Goal: Information Seeking & Learning: Learn about a topic

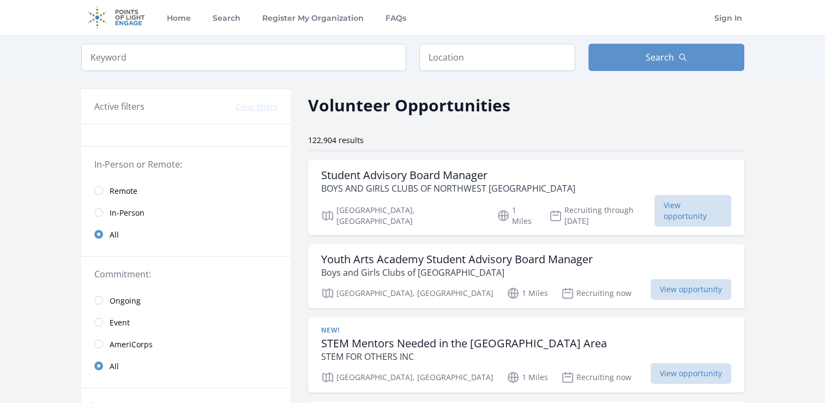
click at [111, 193] on span "Remote" at bounding box center [124, 190] width 28 height 11
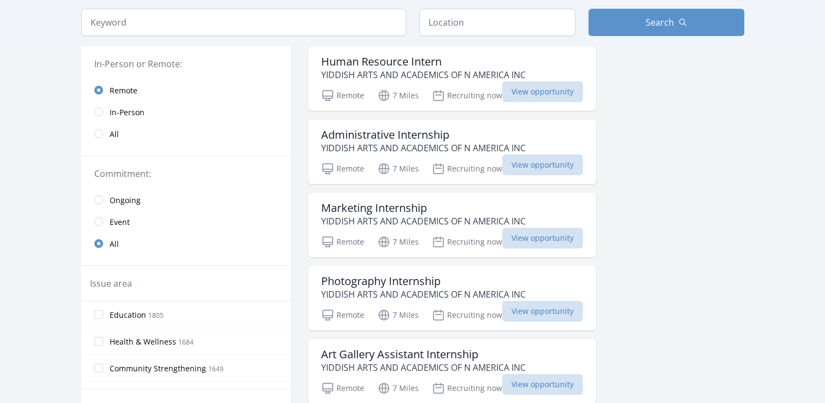
scroll to position [113, 0]
click at [96, 315] on input "Education 1805" at bounding box center [98, 314] width 9 height 9
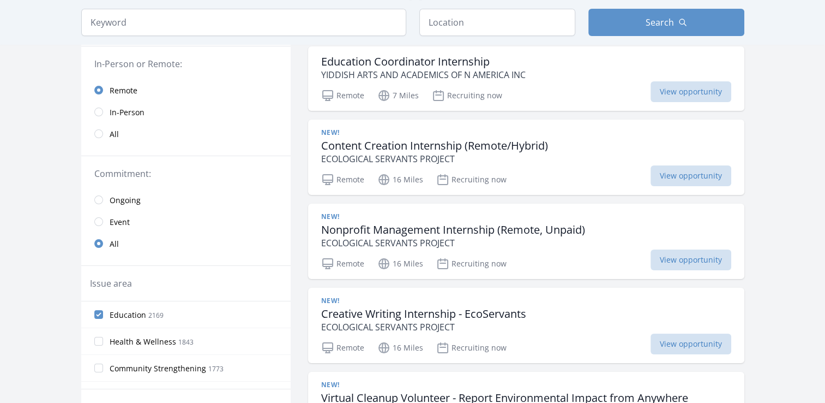
scroll to position [69, 0]
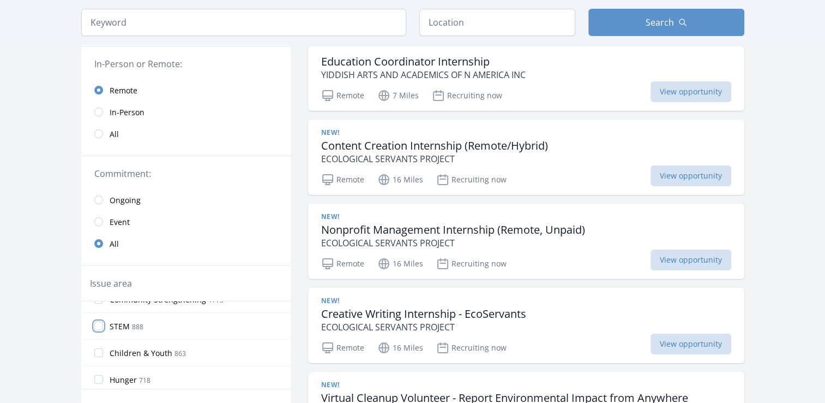
click at [98, 322] on input "STEM 888" at bounding box center [98, 325] width 9 height 9
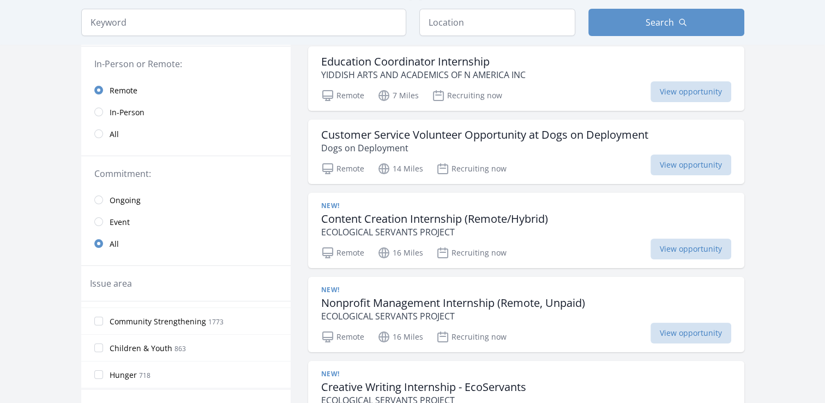
scroll to position [74, 0]
click at [101, 346] on input "Children & Youth 863" at bounding box center [98, 347] width 9 height 9
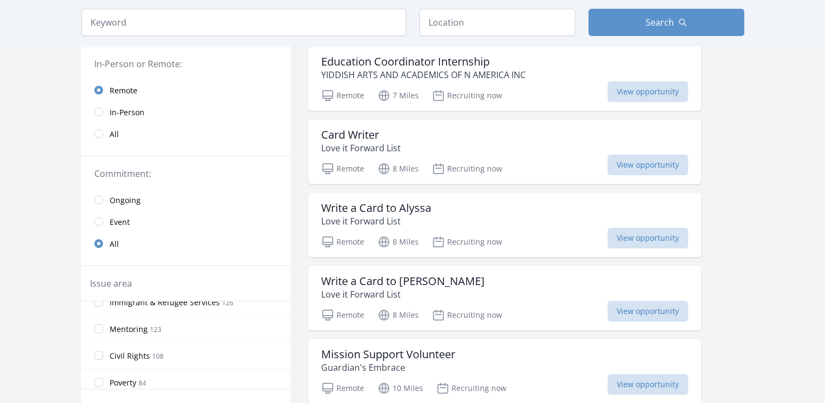
scroll to position [522, 0]
click at [101, 323] on input "Mentoring 123" at bounding box center [98, 327] width 9 height 9
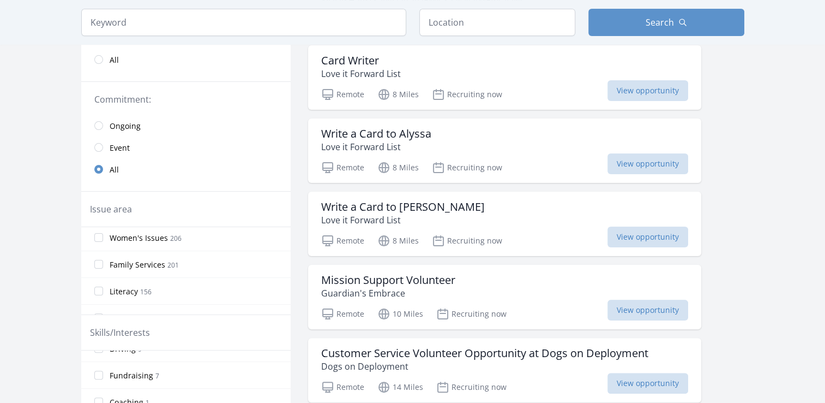
scroll to position [378, 0]
click at [103, 288] on label "Literacy 156" at bounding box center [185, 290] width 209 height 22
click at [103, 288] on input "Literacy 156" at bounding box center [98, 290] width 9 height 9
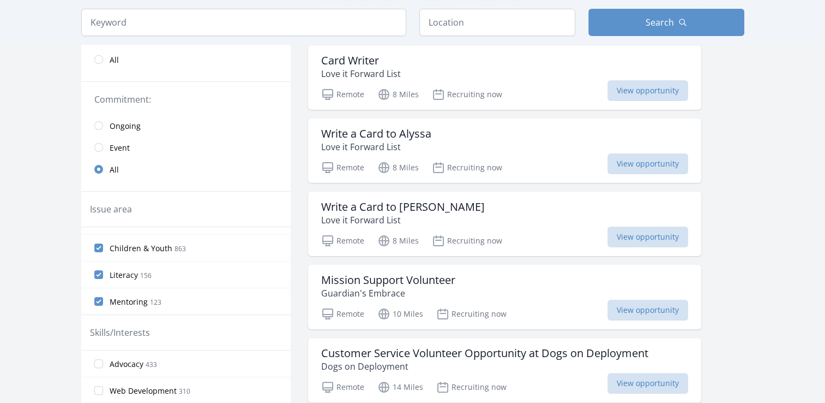
scroll to position [44, 0]
click at [96, 275] on input "Literacy 156" at bounding box center [98, 276] width 9 height 9
click at [100, 244] on label "Education 2169" at bounding box center [185, 240] width 209 height 22
click at [100, 244] on input "Education 2169" at bounding box center [98, 240] width 9 height 9
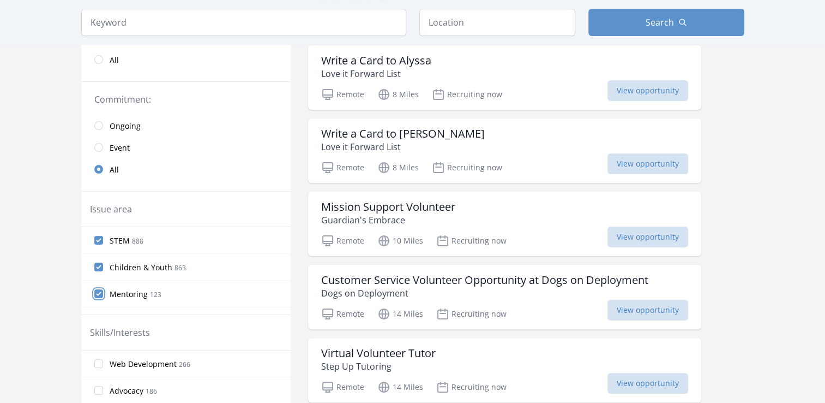
click at [99, 294] on input "Mentoring 123" at bounding box center [98, 293] width 9 height 9
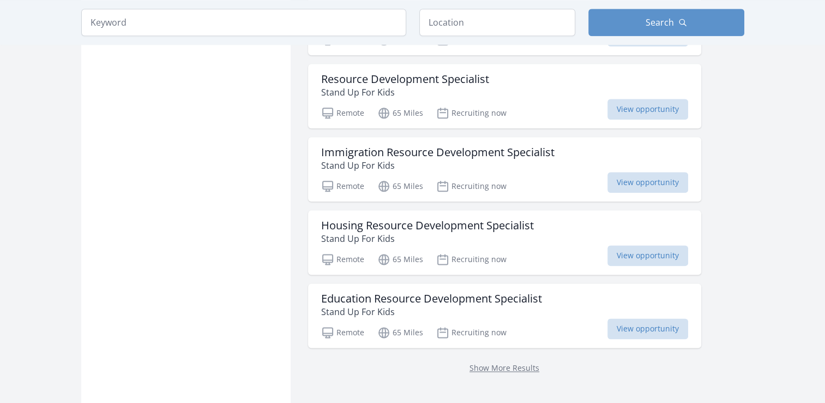
scroll to position [1327, 0]
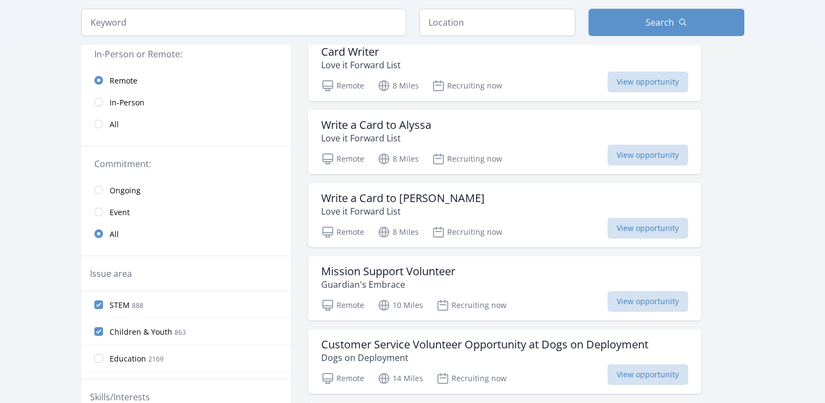
scroll to position [122, 0]
click at [99, 330] on input "Children & Youth 863" at bounding box center [98, 332] width 9 height 9
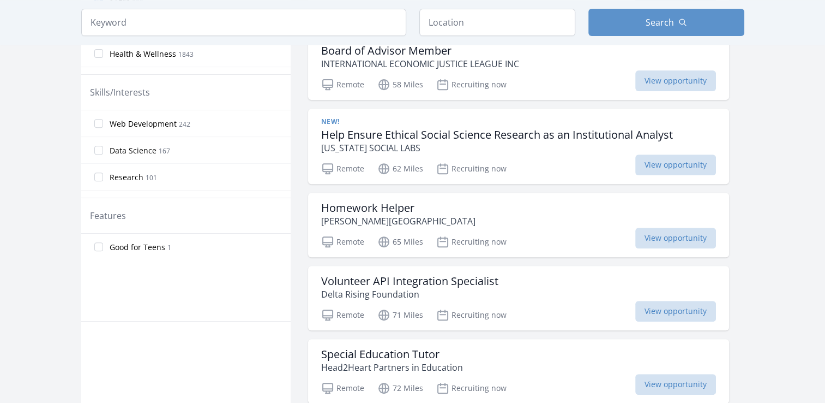
scroll to position [427, 0]
click at [155, 27] on input "search" at bounding box center [243, 22] width 325 height 27
type input "k-12"
click button "submit" at bounding box center [0, 0] width 0 height 0
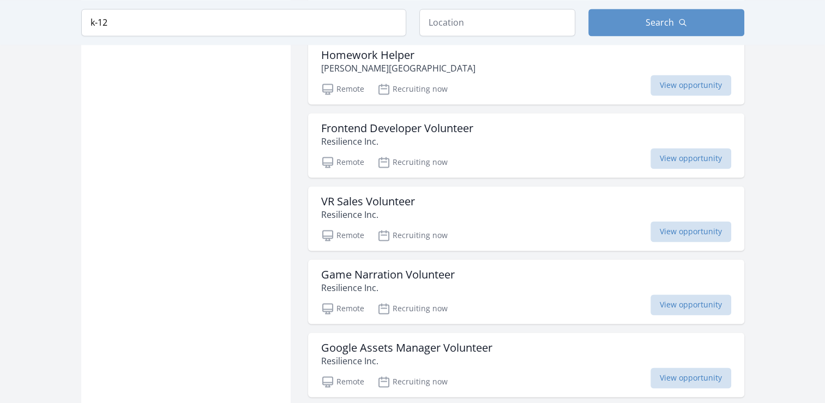
scroll to position [1549, 0]
